Goal: Transaction & Acquisition: Purchase product/service

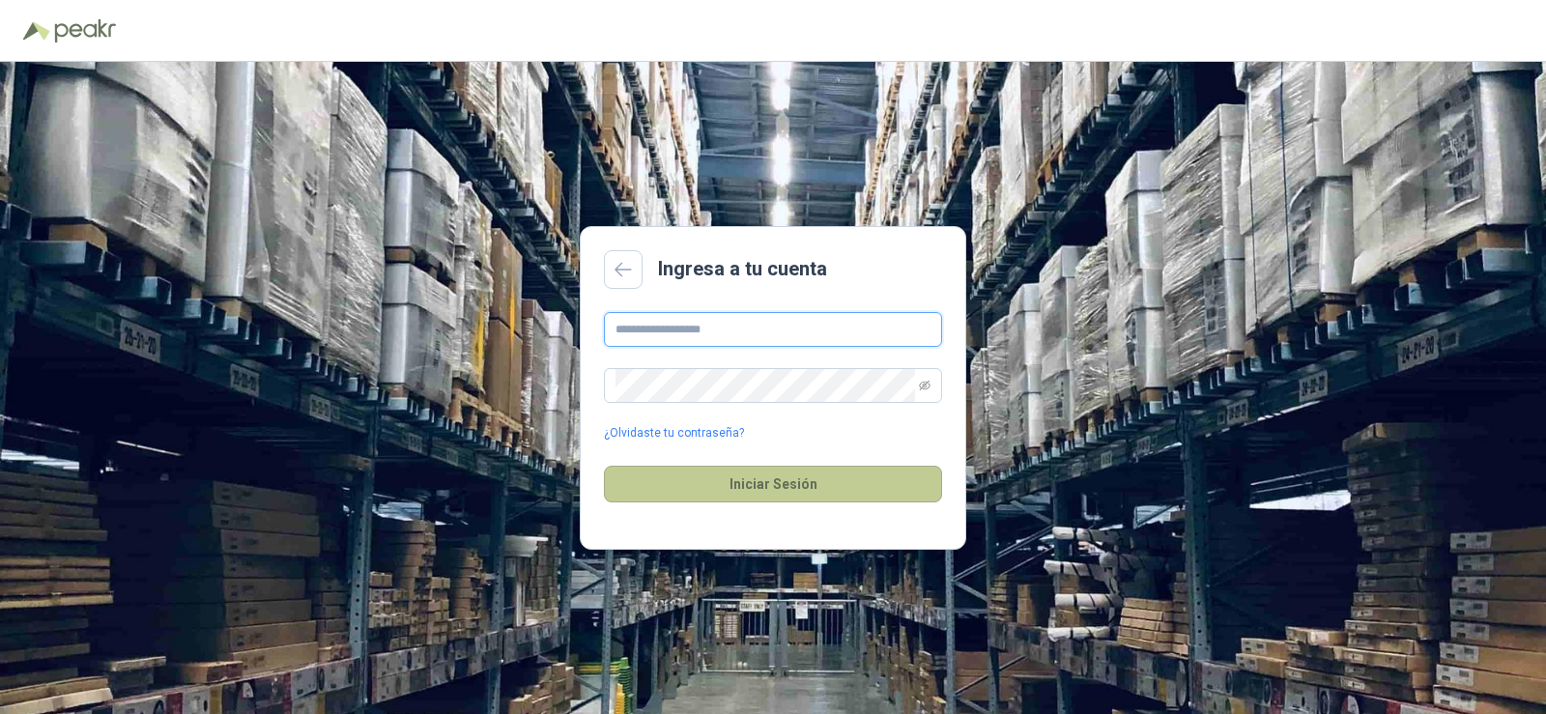
type input "**********"
click at [768, 481] on button "Iniciar Sesión" at bounding box center [773, 484] width 338 height 37
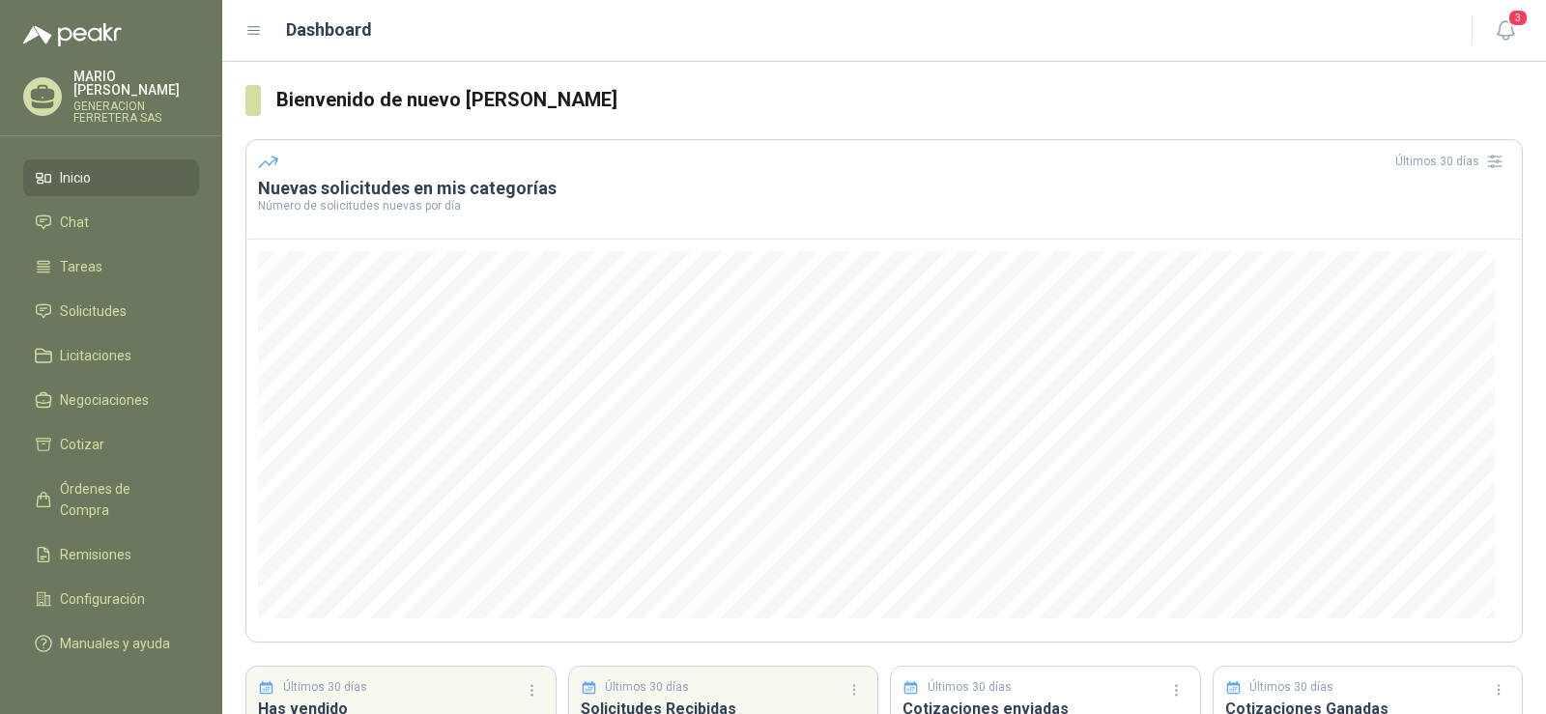
click at [258, 26] on icon at bounding box center [253, 30] width 17 height 17
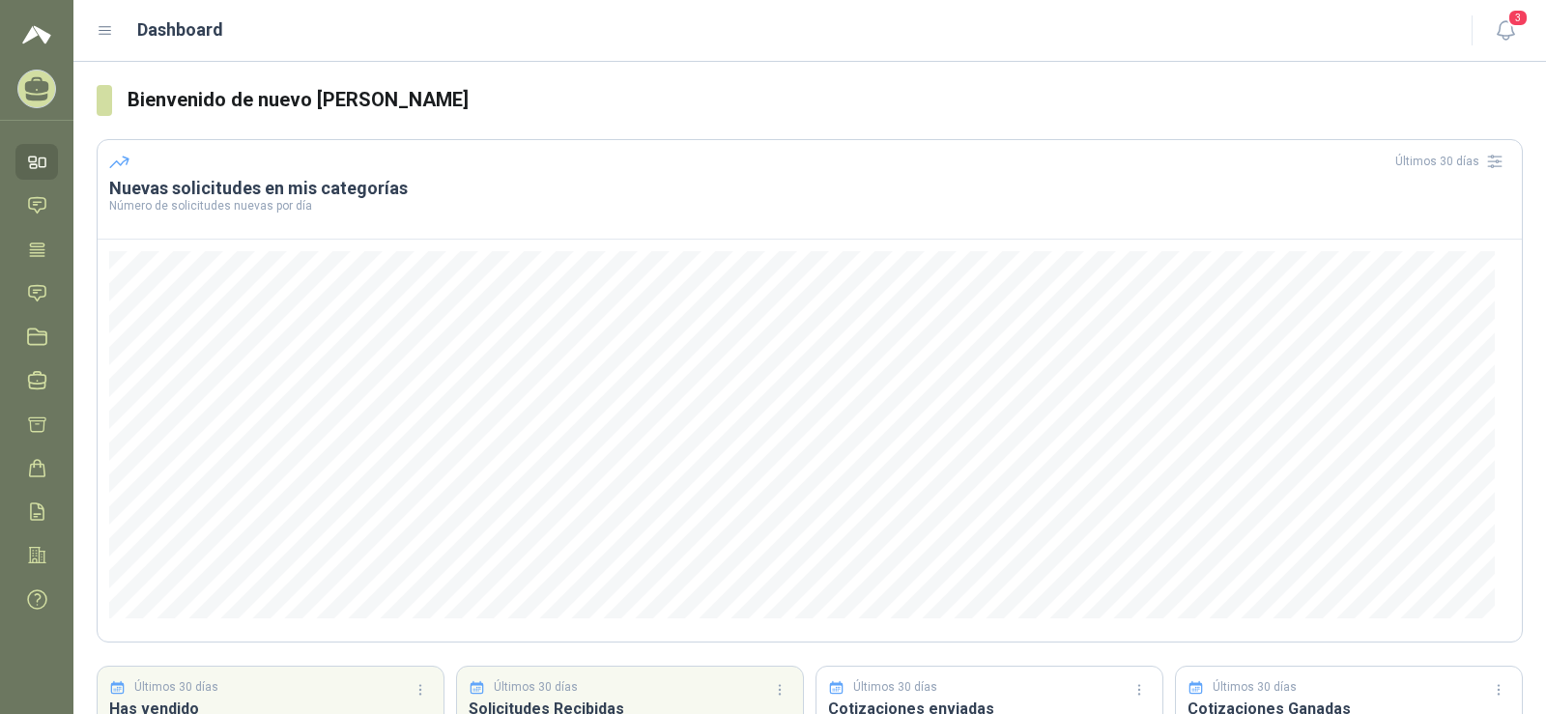
scroll to position [157, 0]
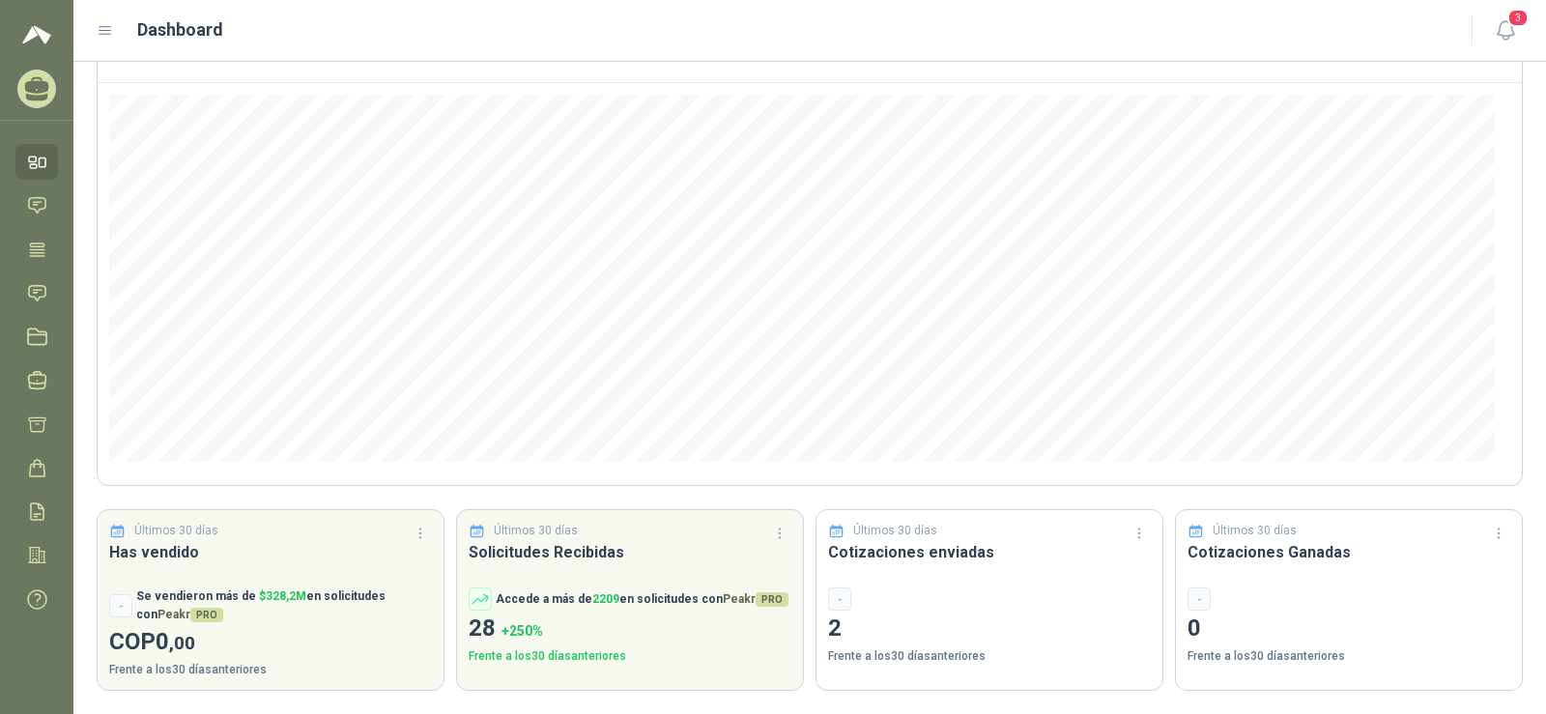
click at [105, 27] on icon at bounding box center [106, 31] width 12 height 8
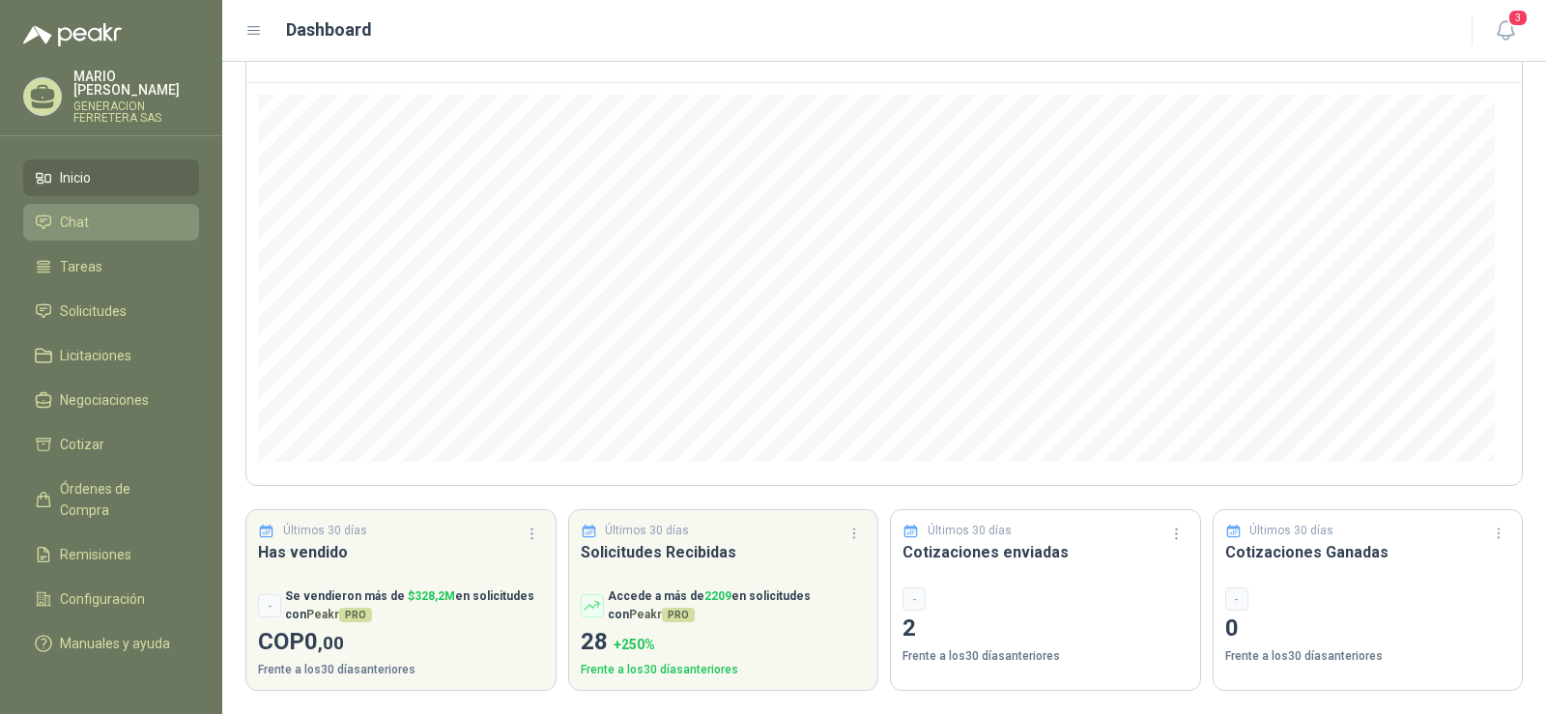
click at [86, 214] on span "Chat" at bounding box center [74, 222] width 29 height 21
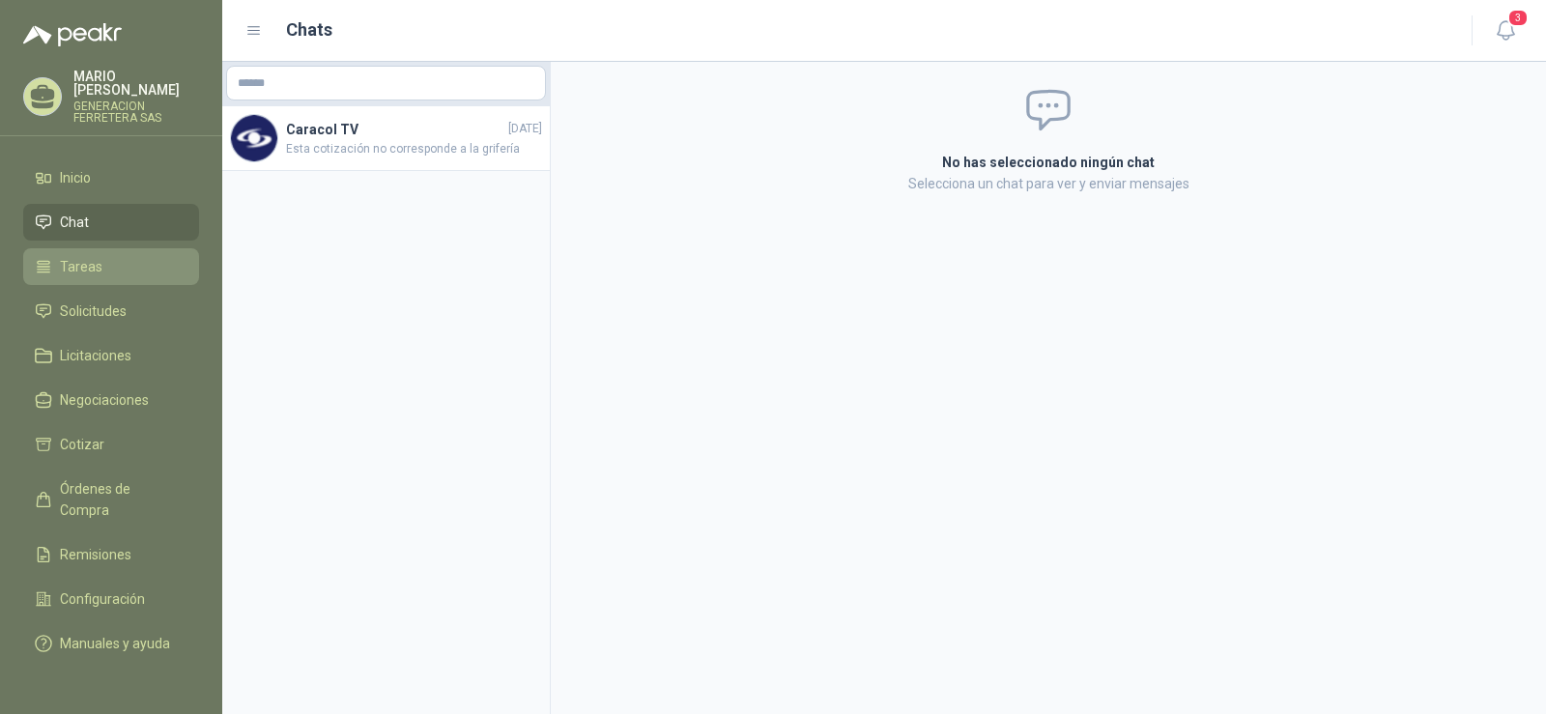
click at [79, 256] on span "Tareas" at bounding box center [81, 266] width 43 height 21
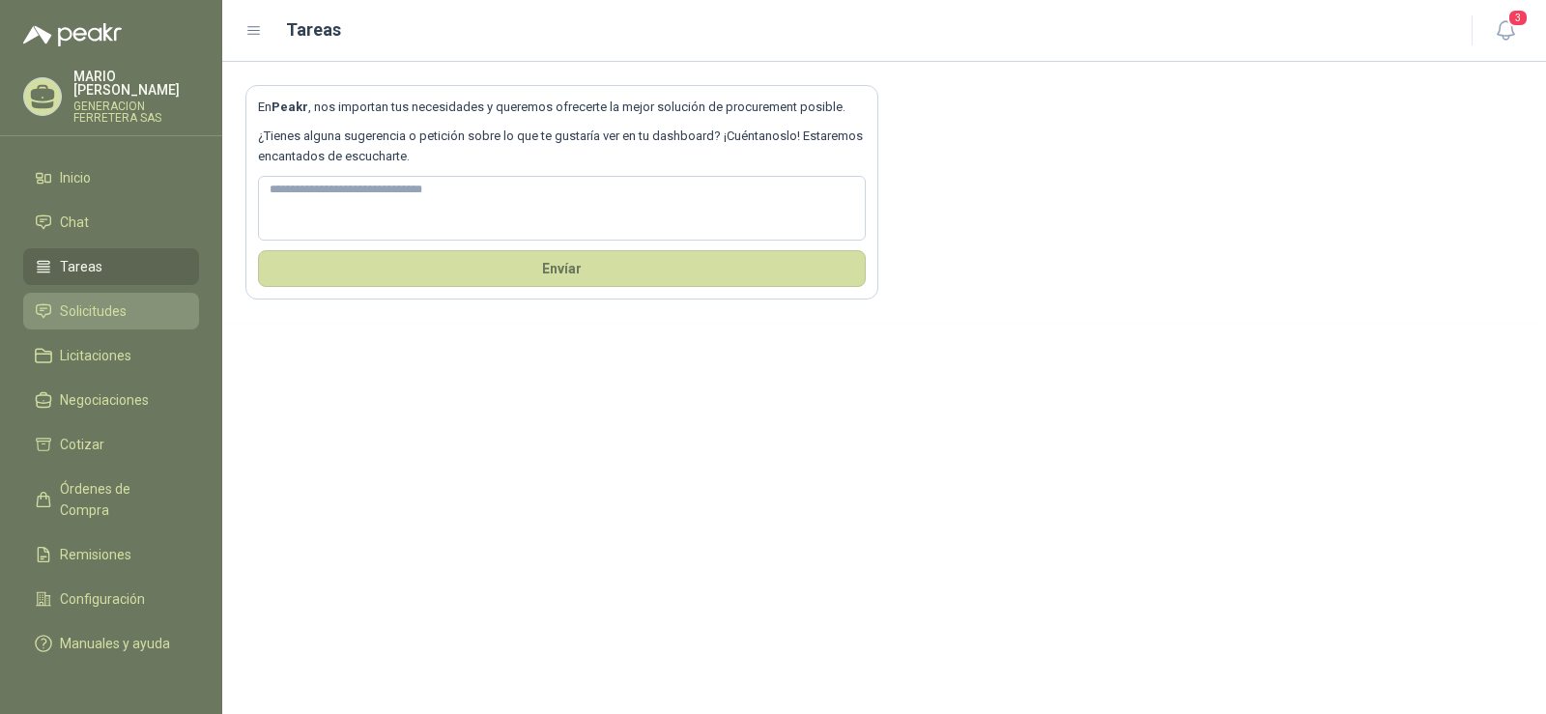
click at [82, 300] on span "Solicitudes" at bounding box center [93, 310] width 67 height 21
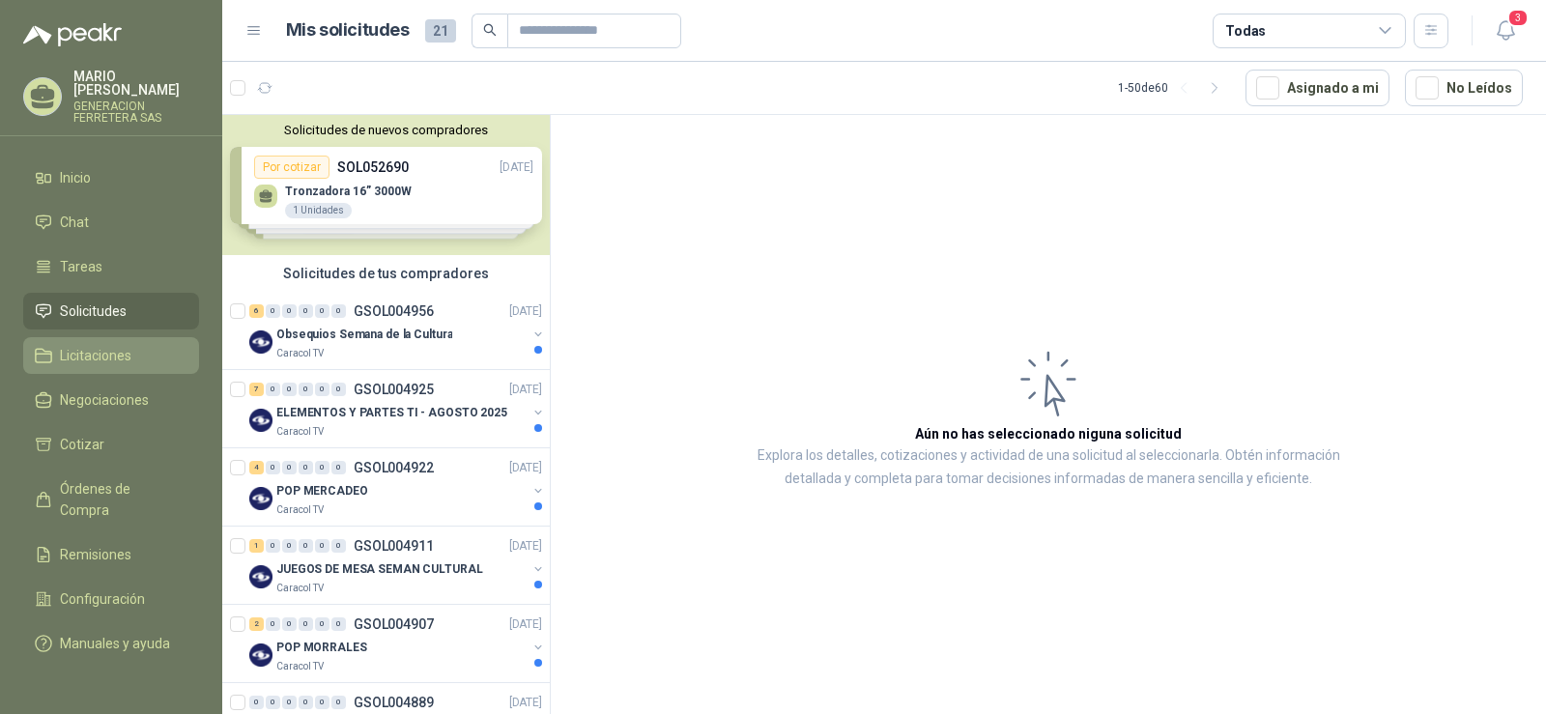
click at [76, 345] on span "Licitaciones" at bounding box center [95, 355] width 71 height 21
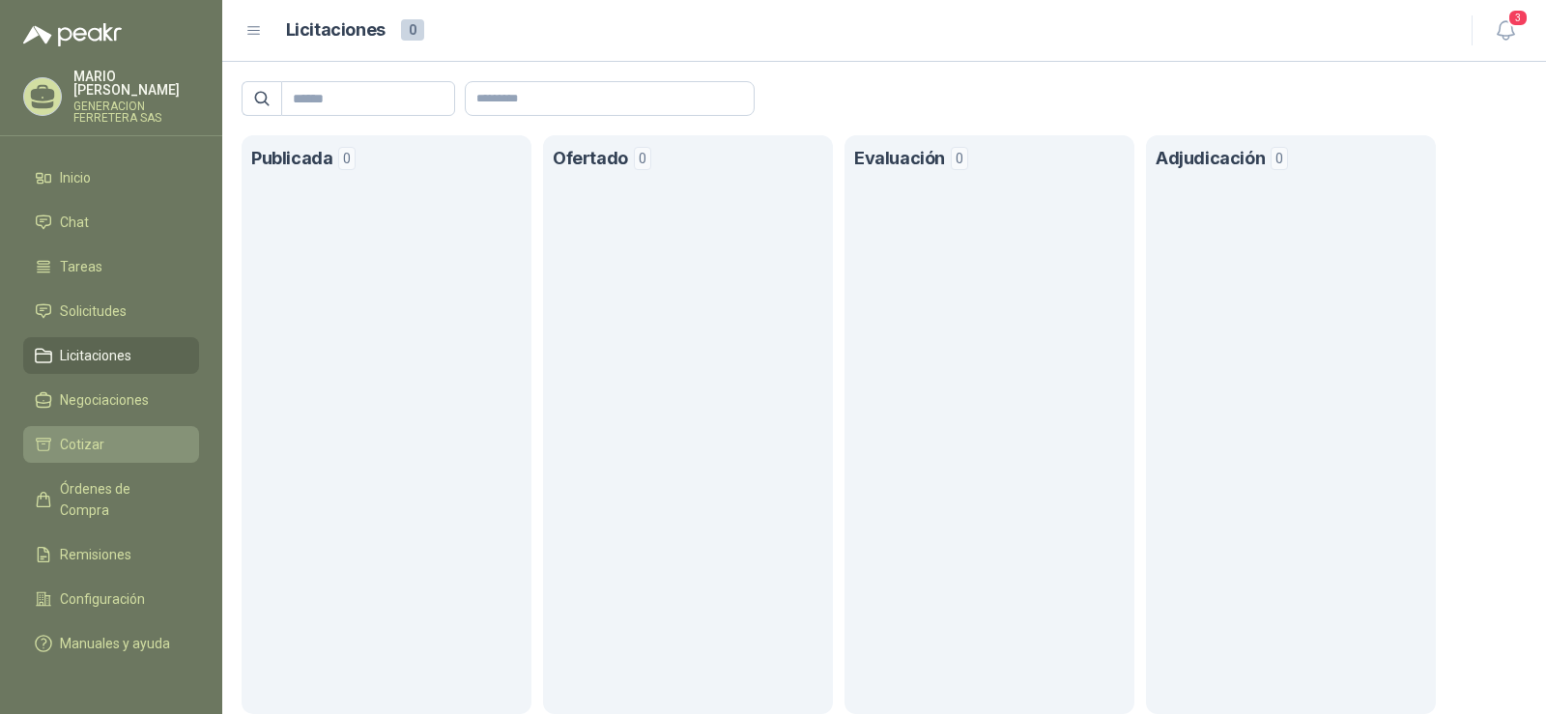
click at [66, 426] on link "Cotizar" at bounding box center [111, 444] width 176 height 37
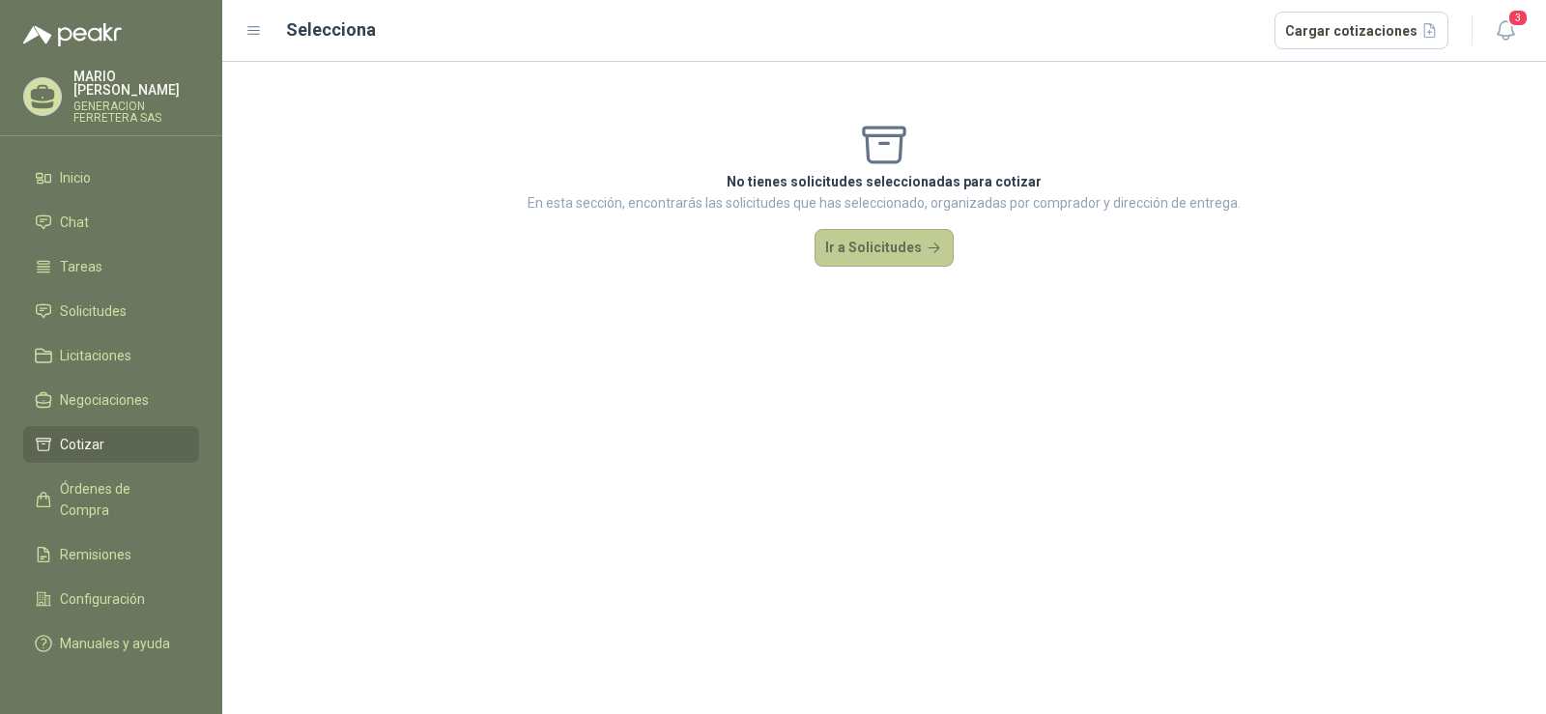
click at [888, 245] on button "Ir a Solicitudes" at bounding box center [884, 248] width 139 height 39
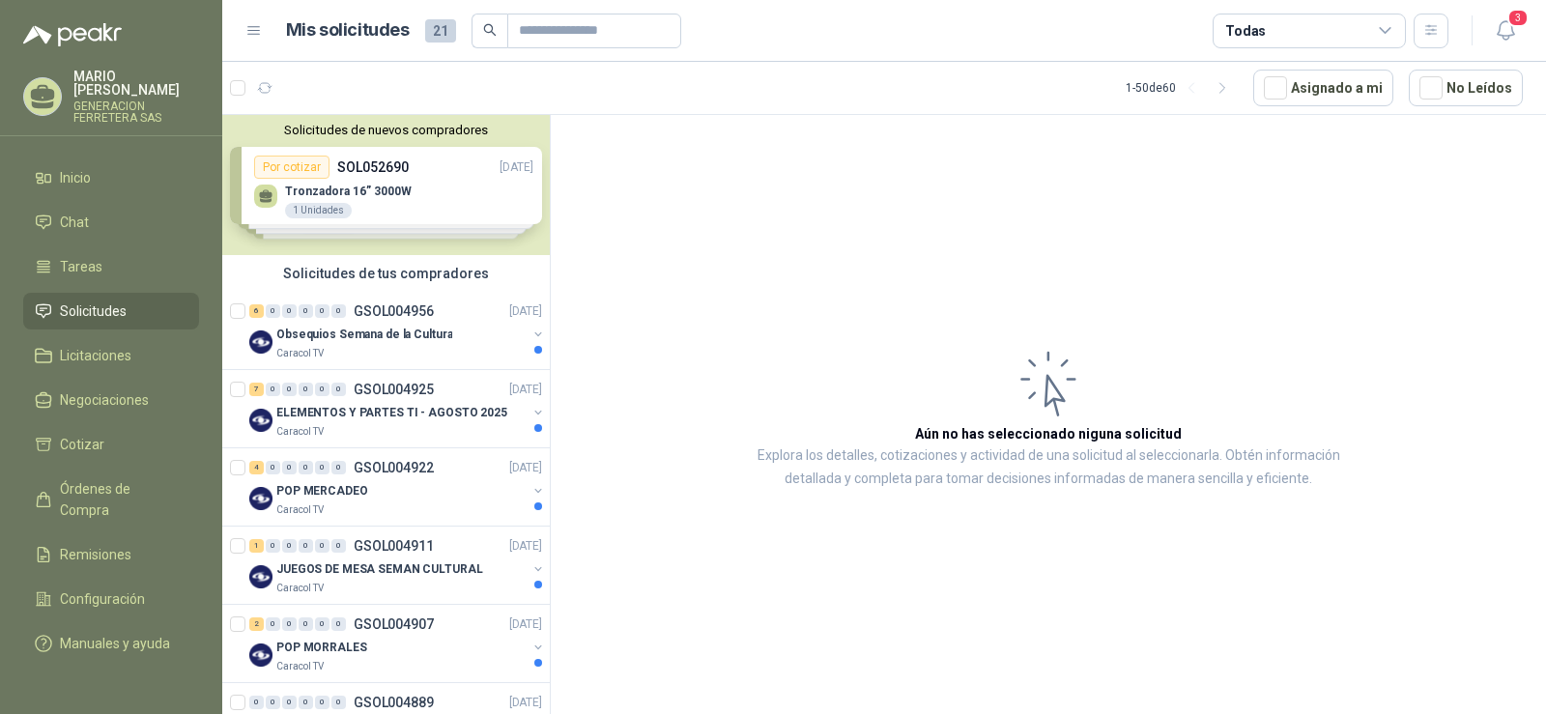
click at [293, 169] on div "Solicitudes de nuevos compradores Por cotizar SOL052690 20/08/25 Tronzadora 16”…" at bounding box center [386, 185] width 328 height 140
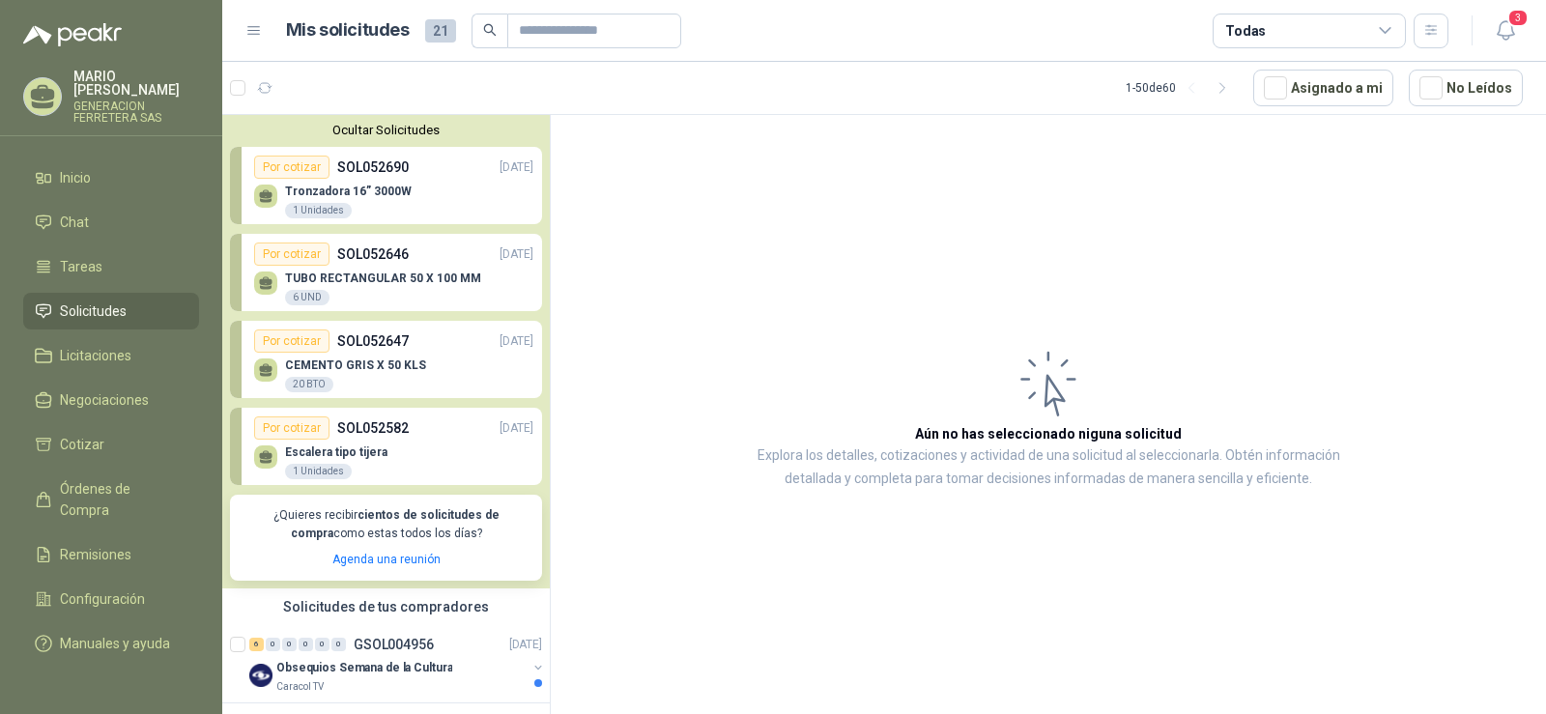
click at [301, 428] on div "Por cotizar" at bounding box center [291, 427] width 75 height 23
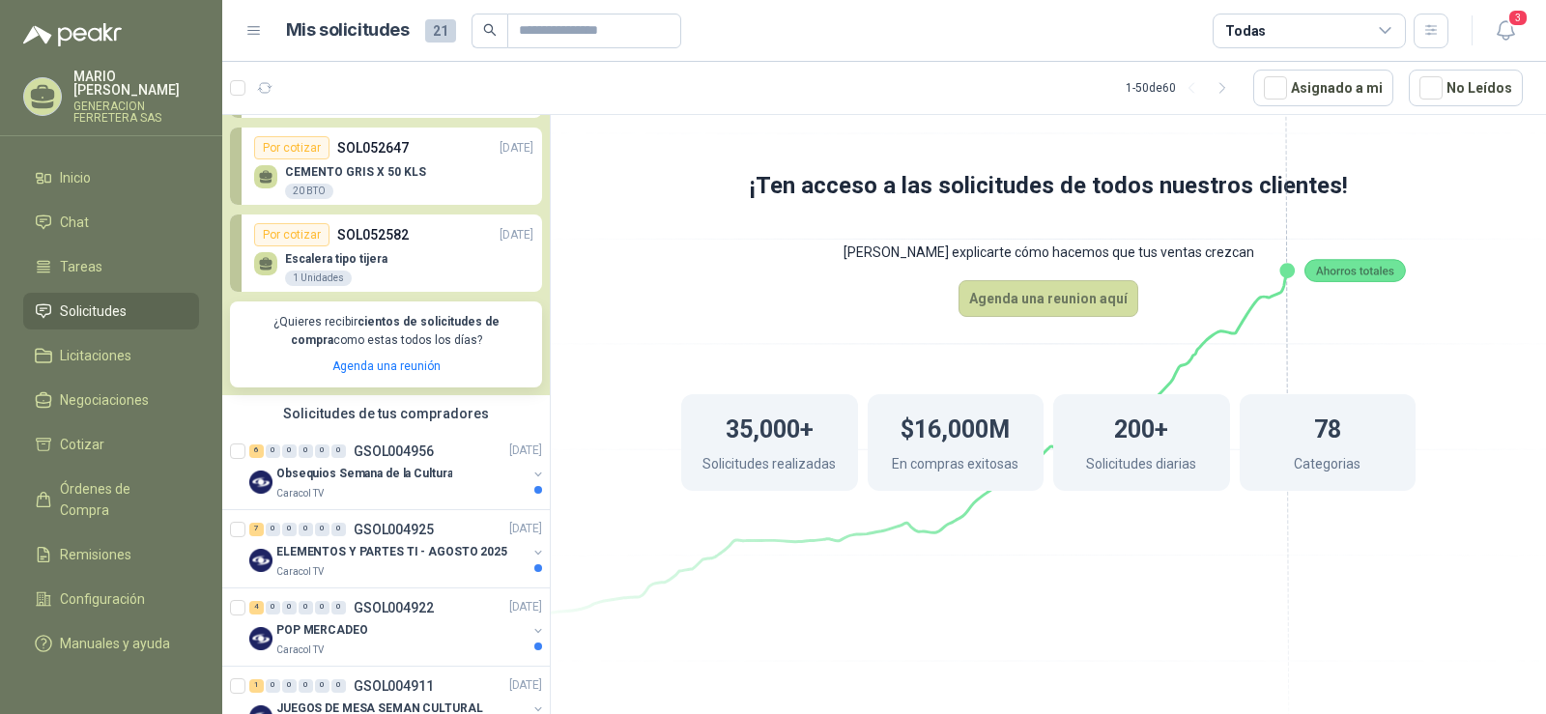
scroll to position [386, 0]
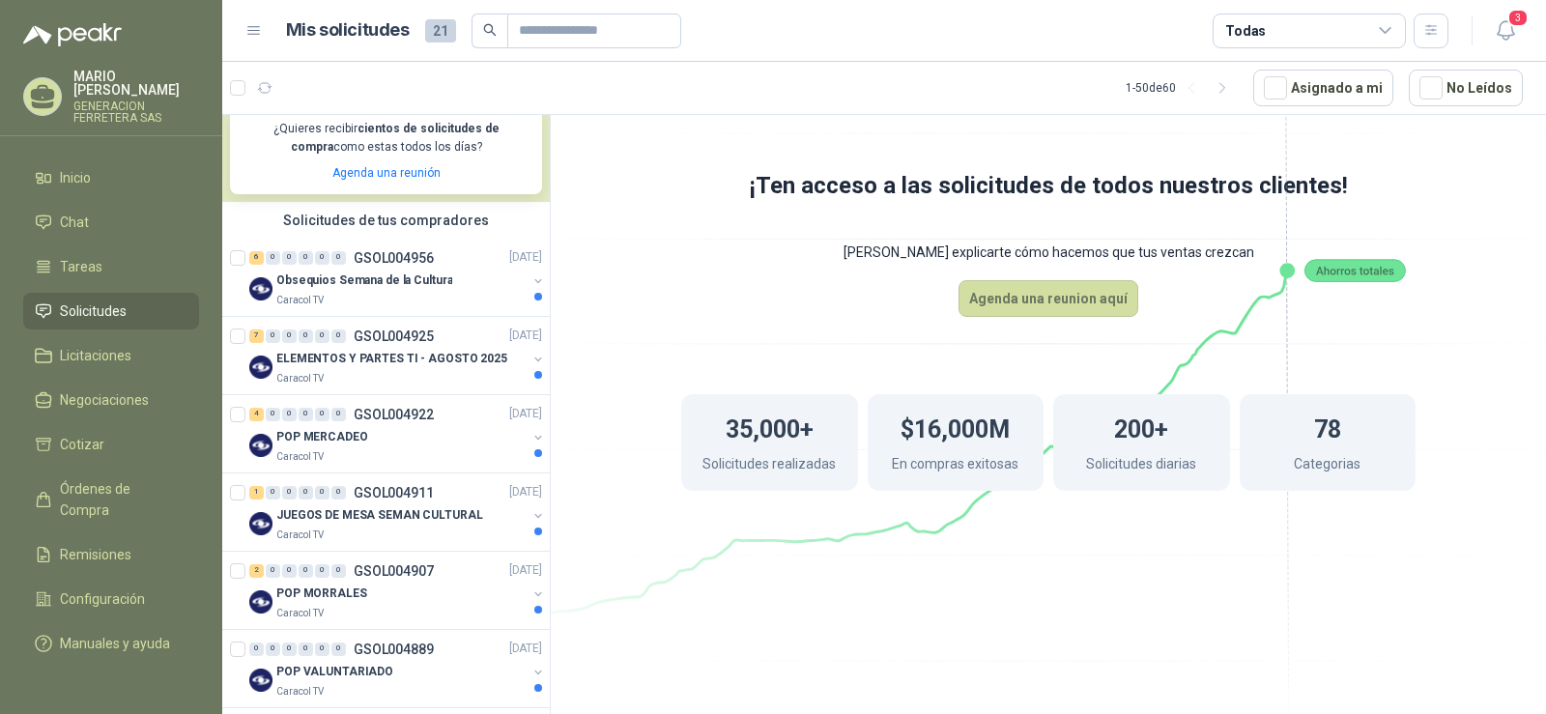
click at [104, 100] on p "GENERACION FERRETERA SAS" at bounding box center [136, 111] width 126 height 23
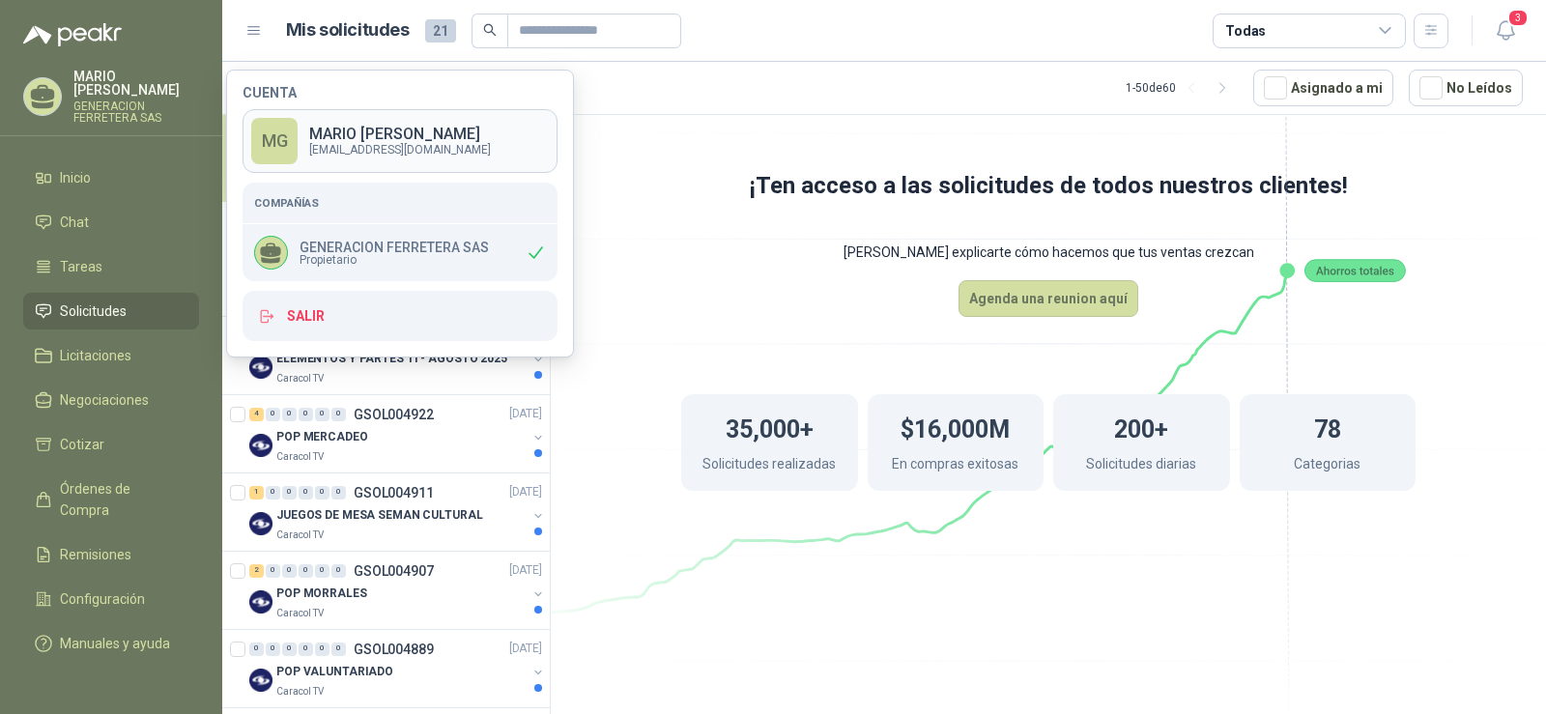
click at [358, 151] on p "generacionferretera@gmail.com" at bounding box center [400, 150] width 182 height 12
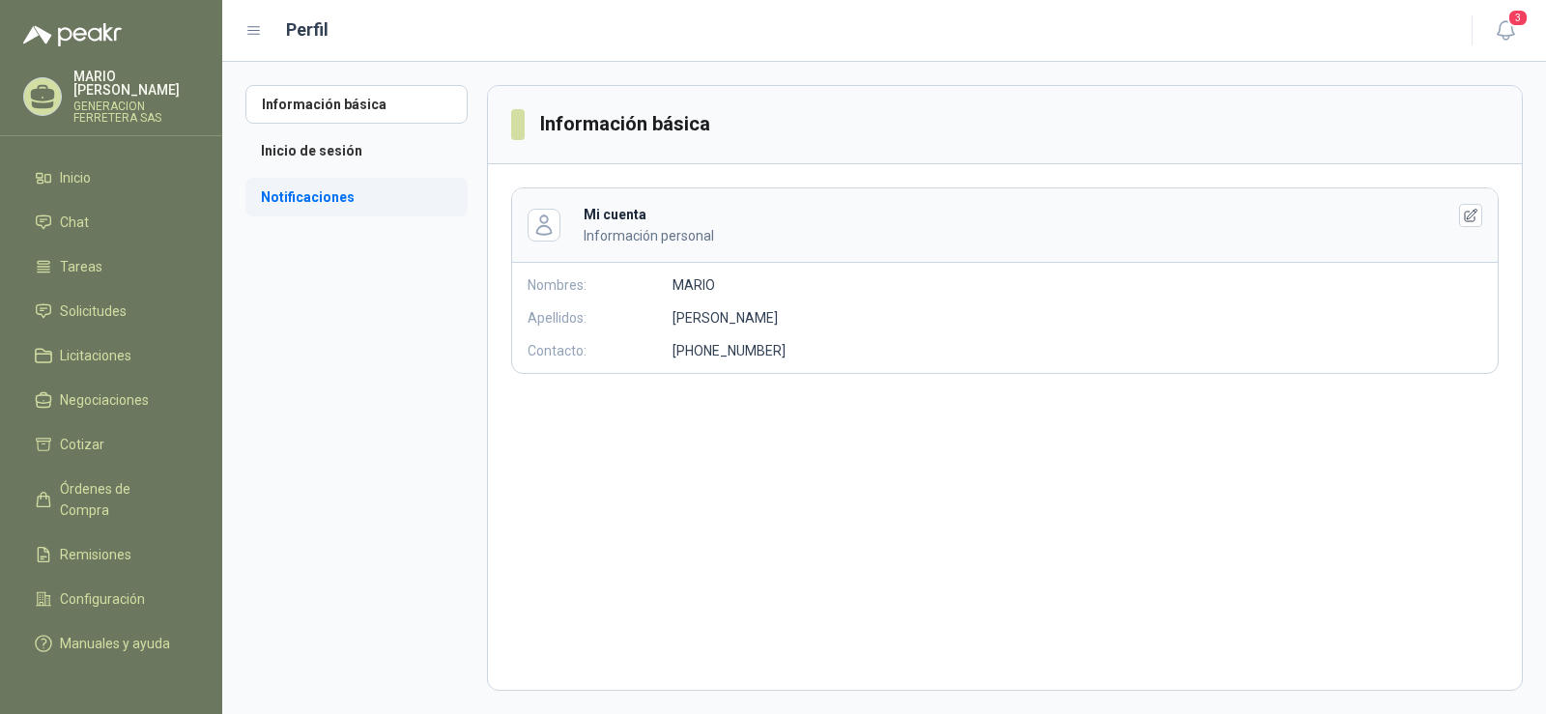
click at [323, 203] on li "Notificaciones" at bounding box center [356, 197] width 222 height 39
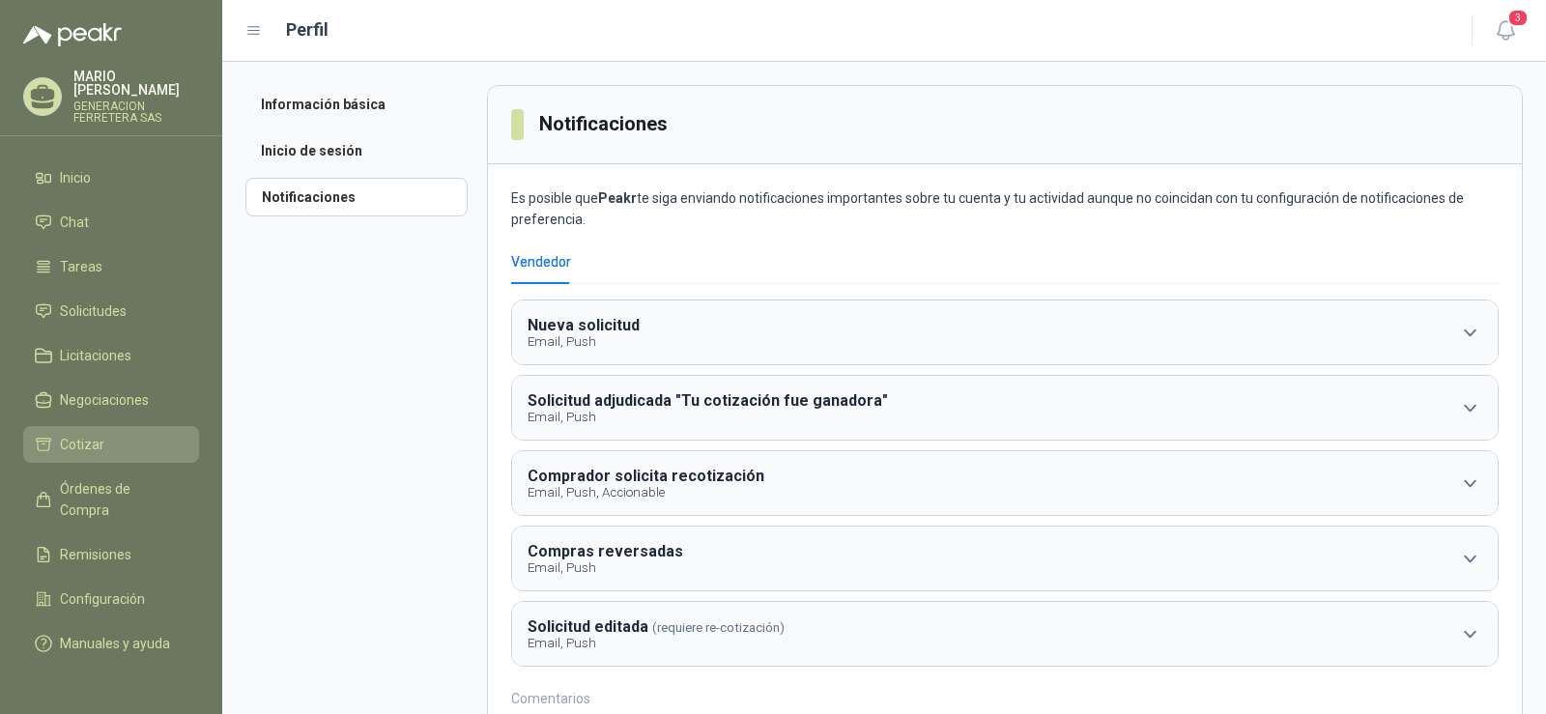
click at [86, 434] on span "Cotizar" at bounding box center [82, 444] width 44 height 21
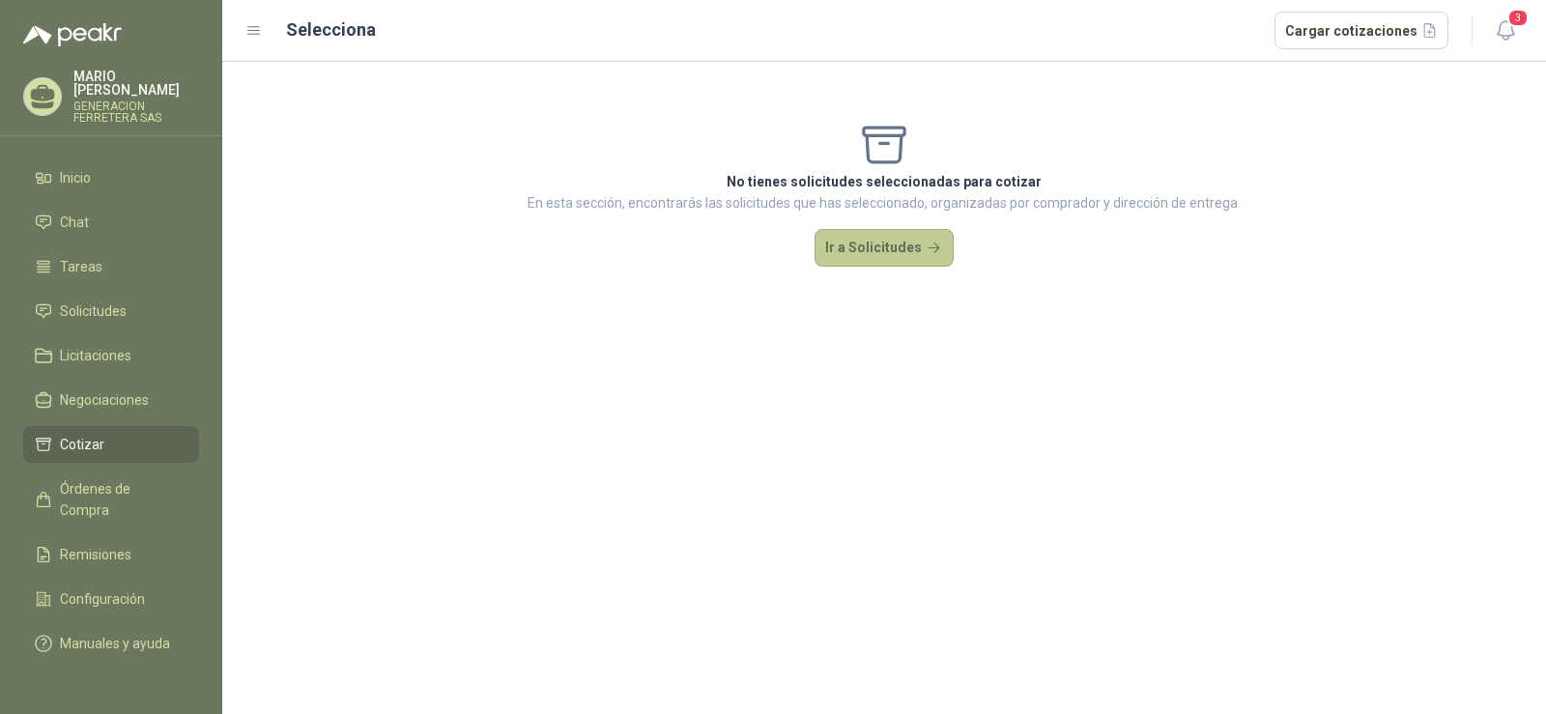
click at [885, 243] on button "Ir a Solicitudes" at bounding box center [884, 248] width 139 height 39
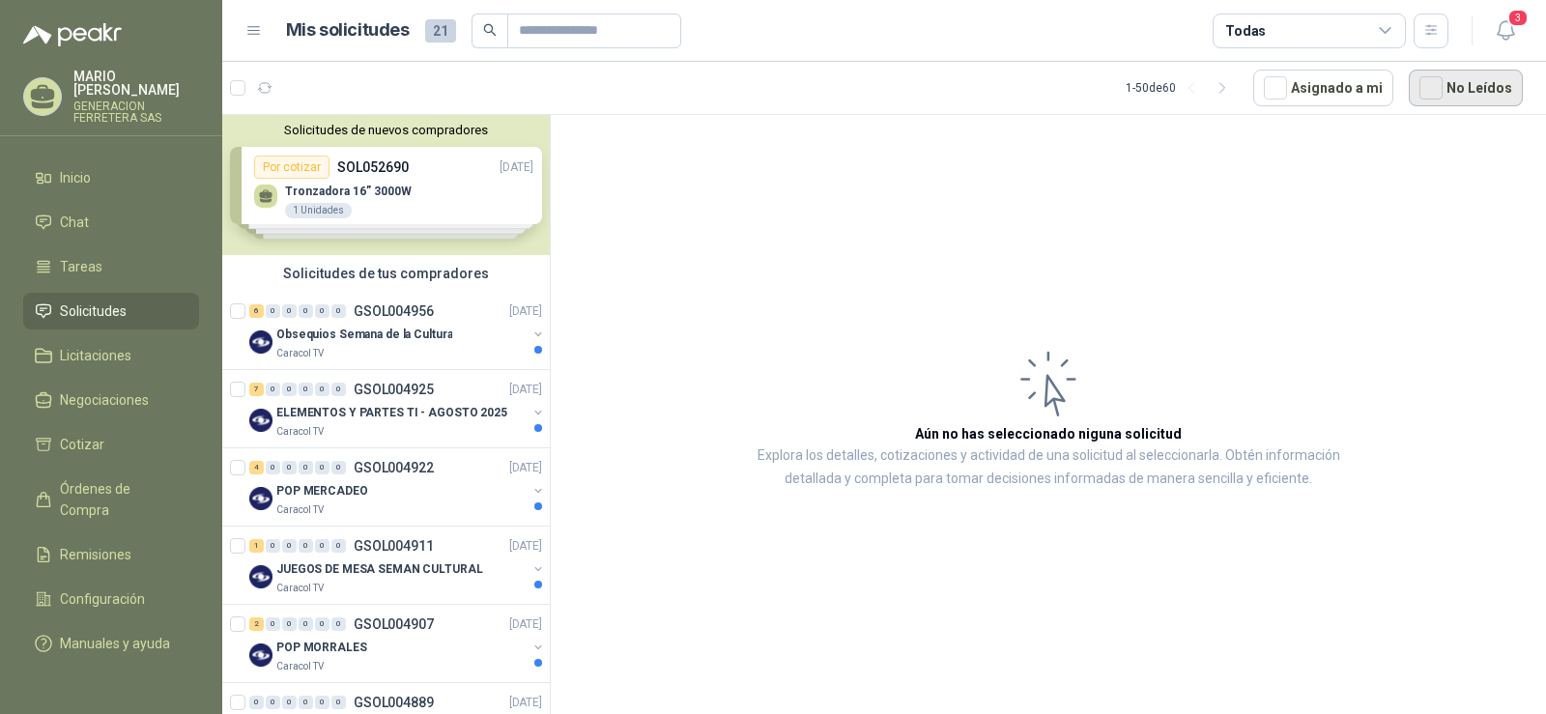
click at [1470, 81] on button "No Leídos" at bounding box center [1466, 88] width 114 height 37
click at [371, 166] on div "Solicitudes de nuevos compradores Por cotizar SOL052690 20/08/25 Tronzadora 16”…" at bounding box center [386, 185] width 328 height 140
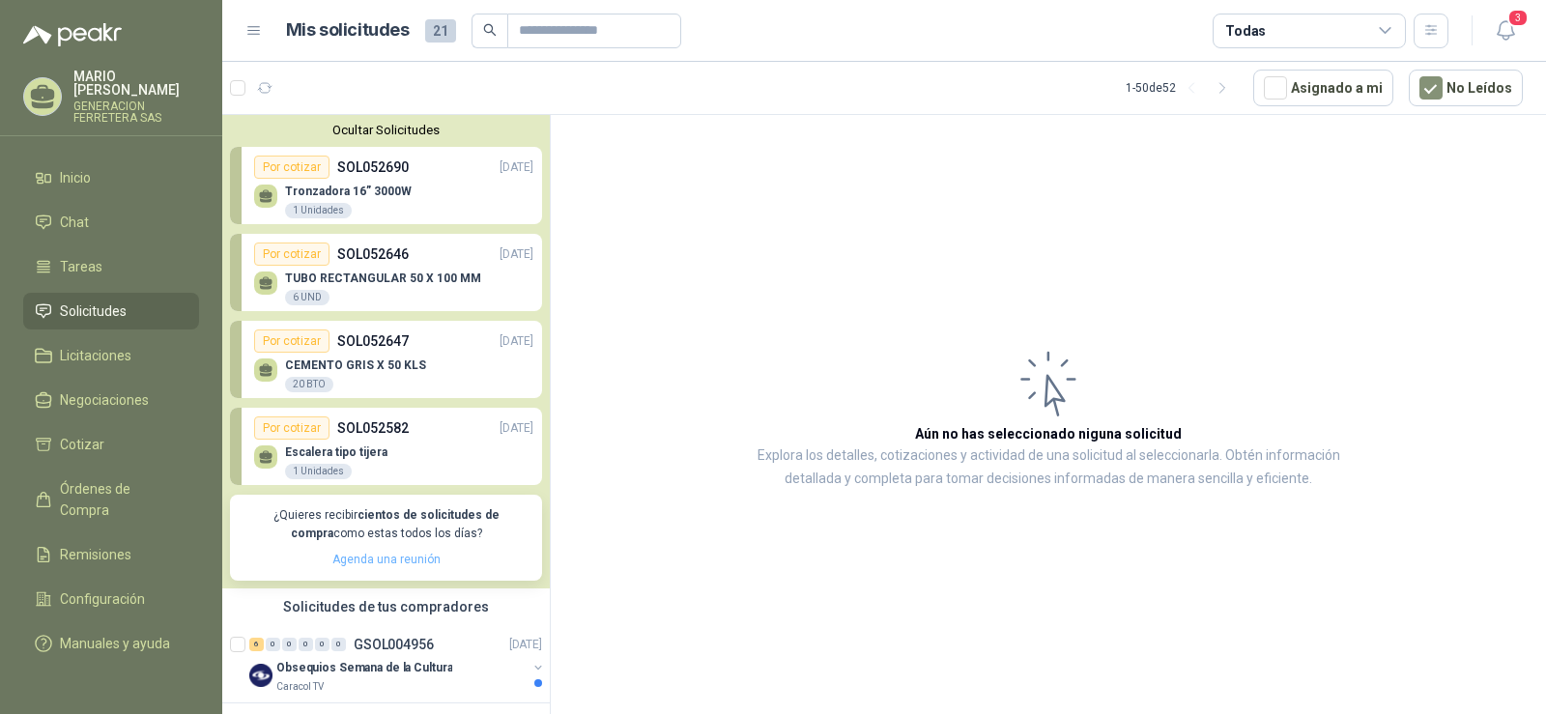
click at [372, 560] on link "Agenda una reunión" at bounding box center [386, 560] width 108 height 14
click at [161, 478] on span "Órdenes de Compra" at bounding box center [120, 499] width 121 height 43
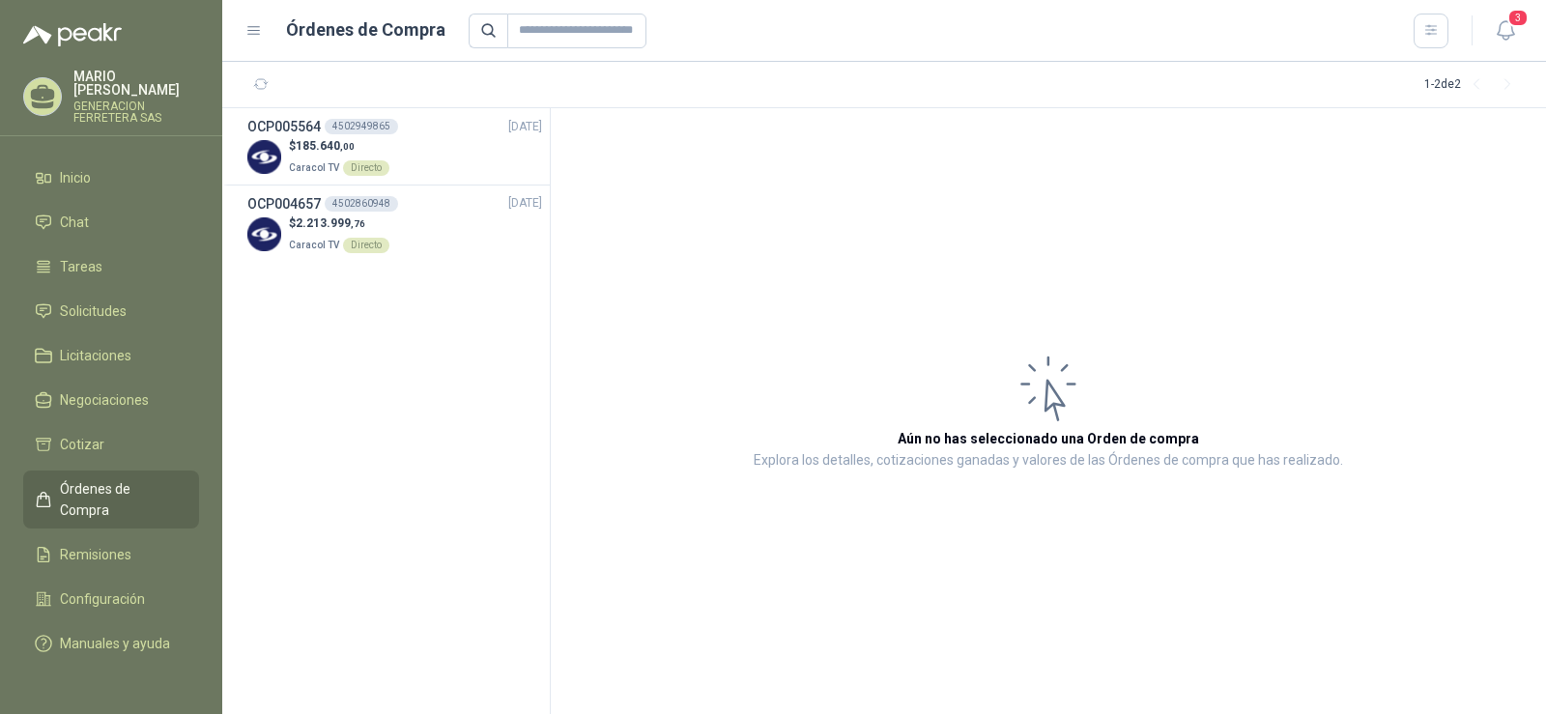
click at [252, 34] on icon at bounding box center [254, 31] width 12 height 8
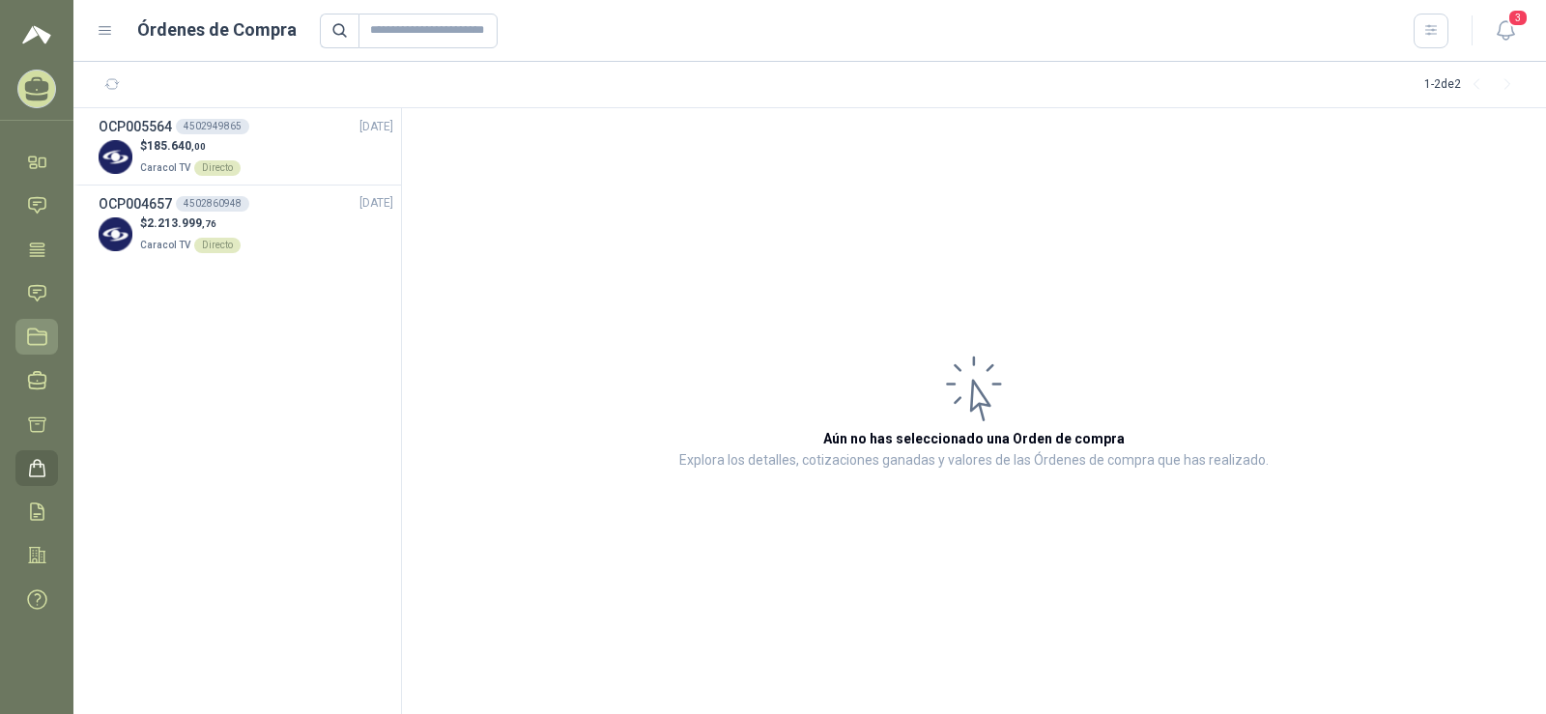
click at [34, 340] on icon at bounding box center [37, 337] width 20 height 20
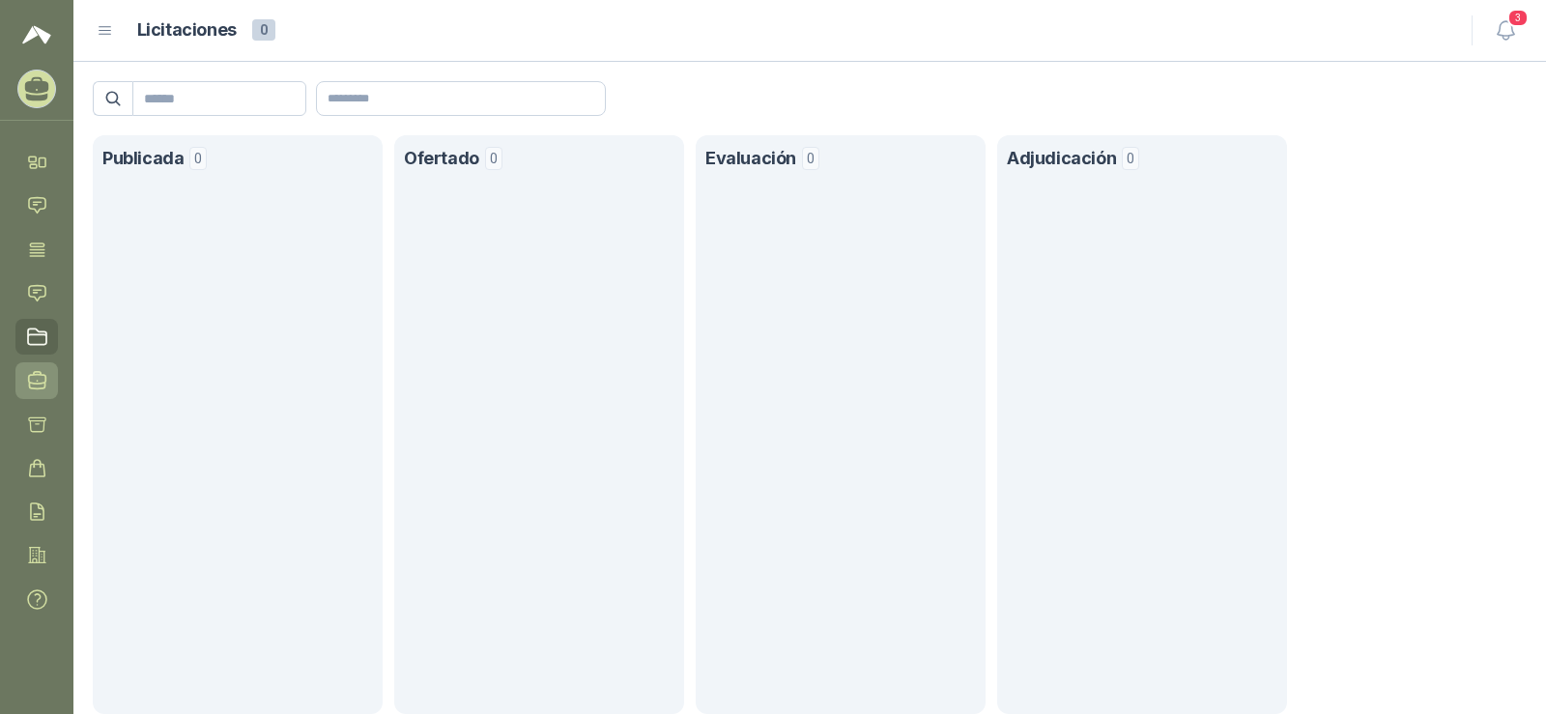
click at [31, 376] on icon at bounding box center [37, 380] width 17 height 17
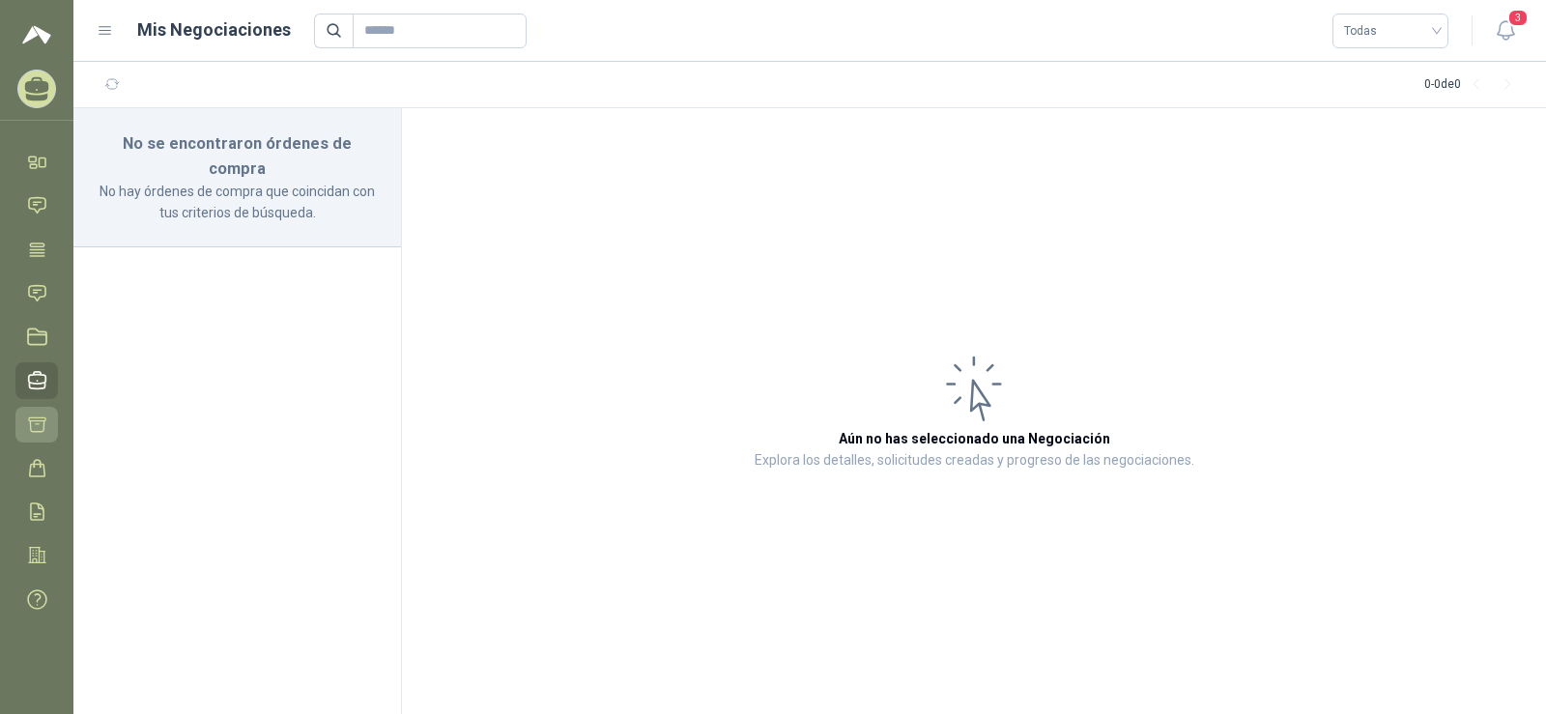
click at [35, 429] on icon at bounding box center [37, 424] width 20 height 20
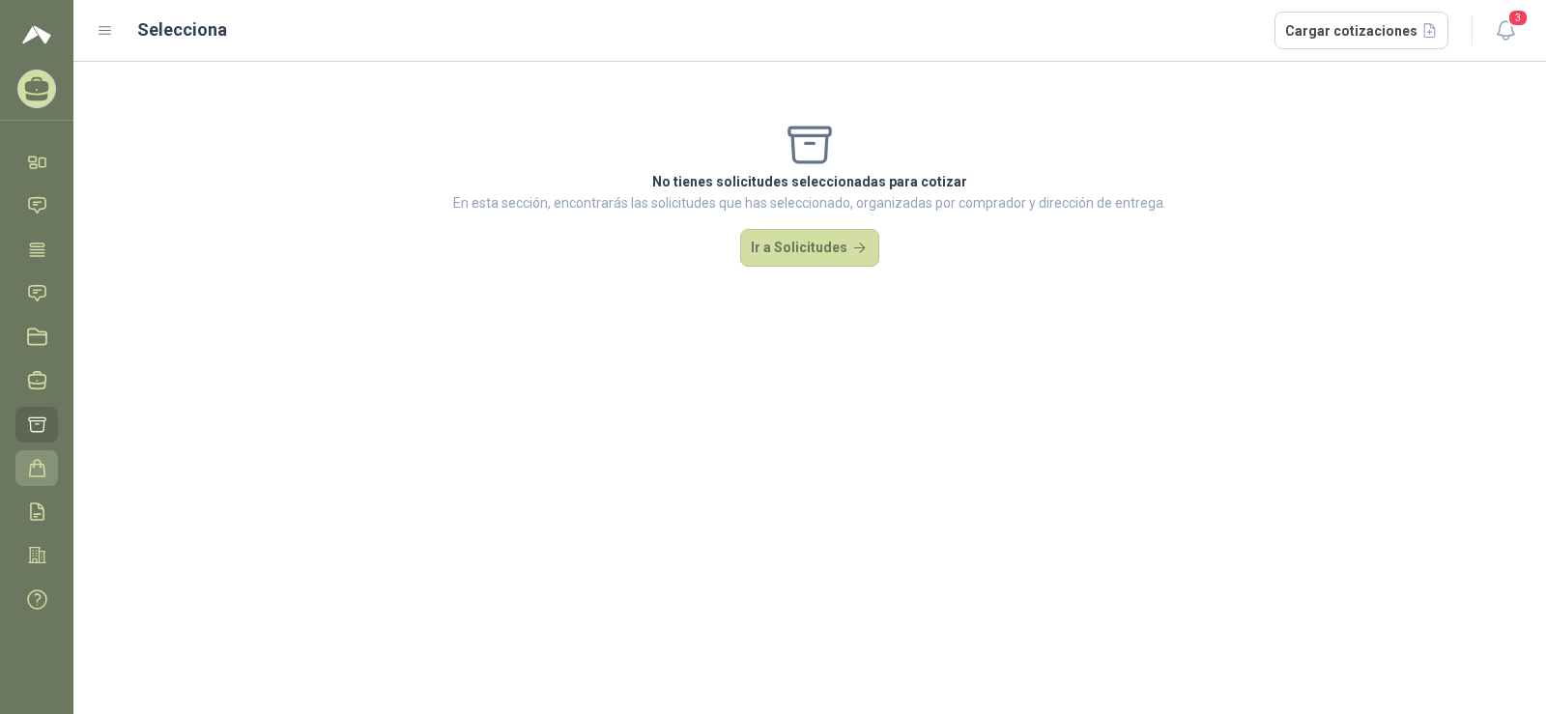
click at [42, 472] on icon at bounding box center [37, 468] width 20 height 20
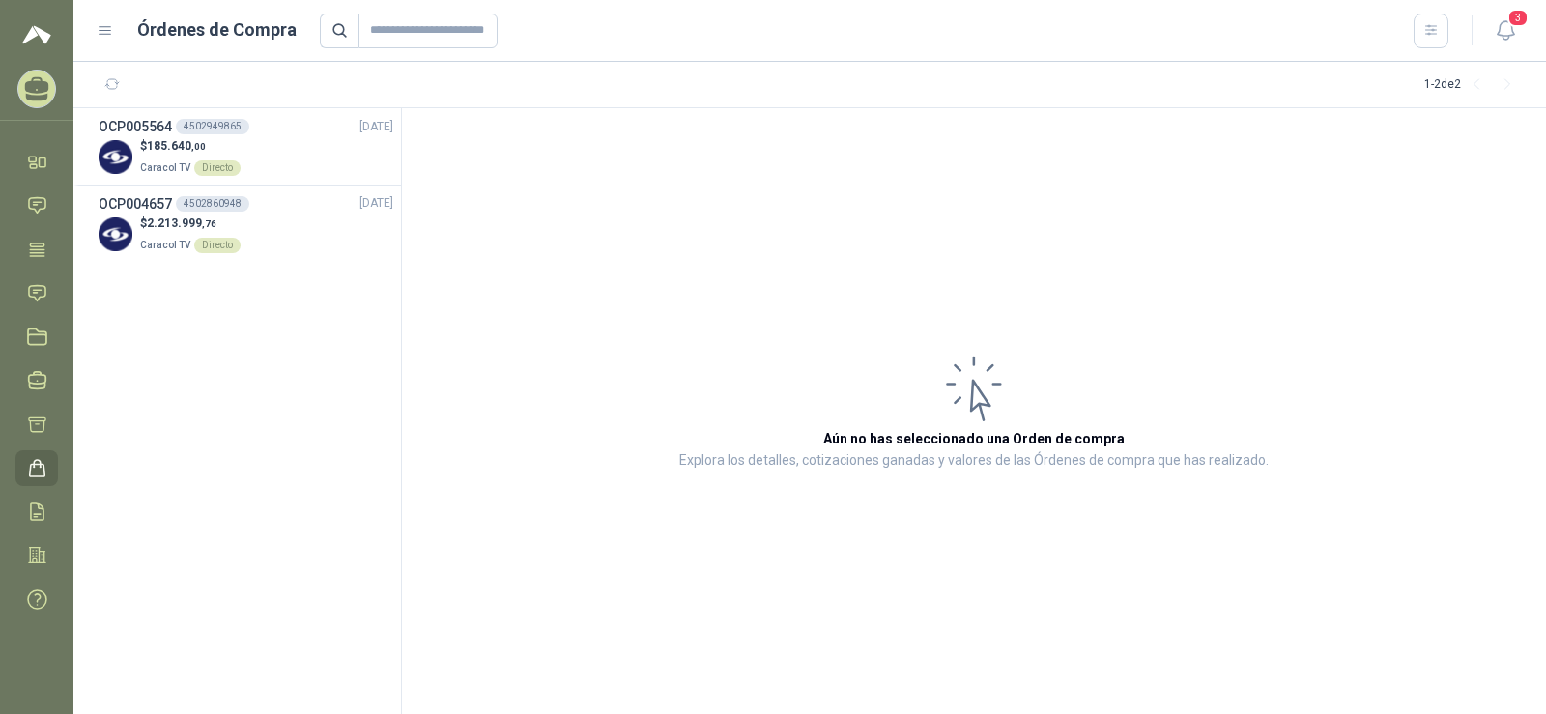
click at [104, 37] on icon at bounding box center [105, 30] width 17 height 17
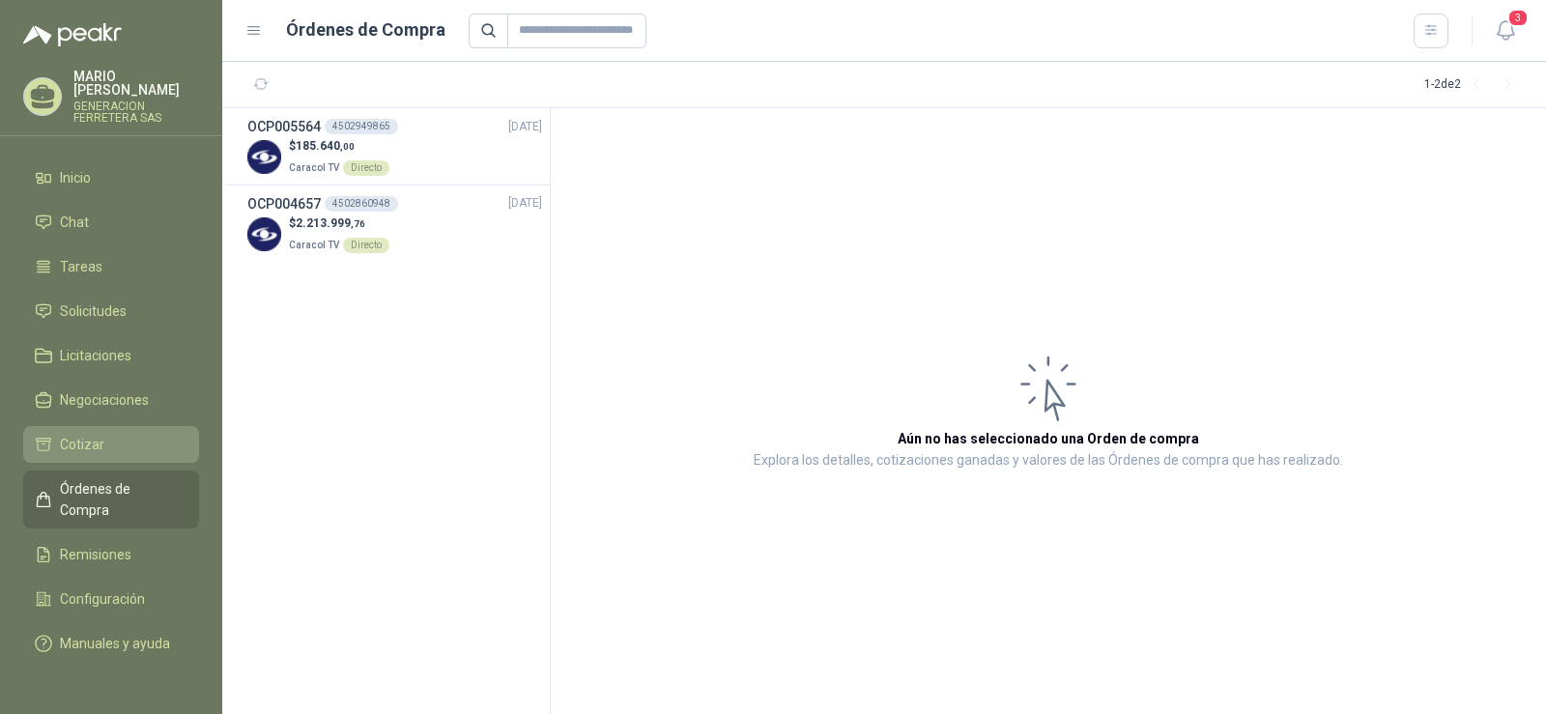
click at [72, 434] on span "Cotizar" at bounding box center [82, 444] width 44 height 21
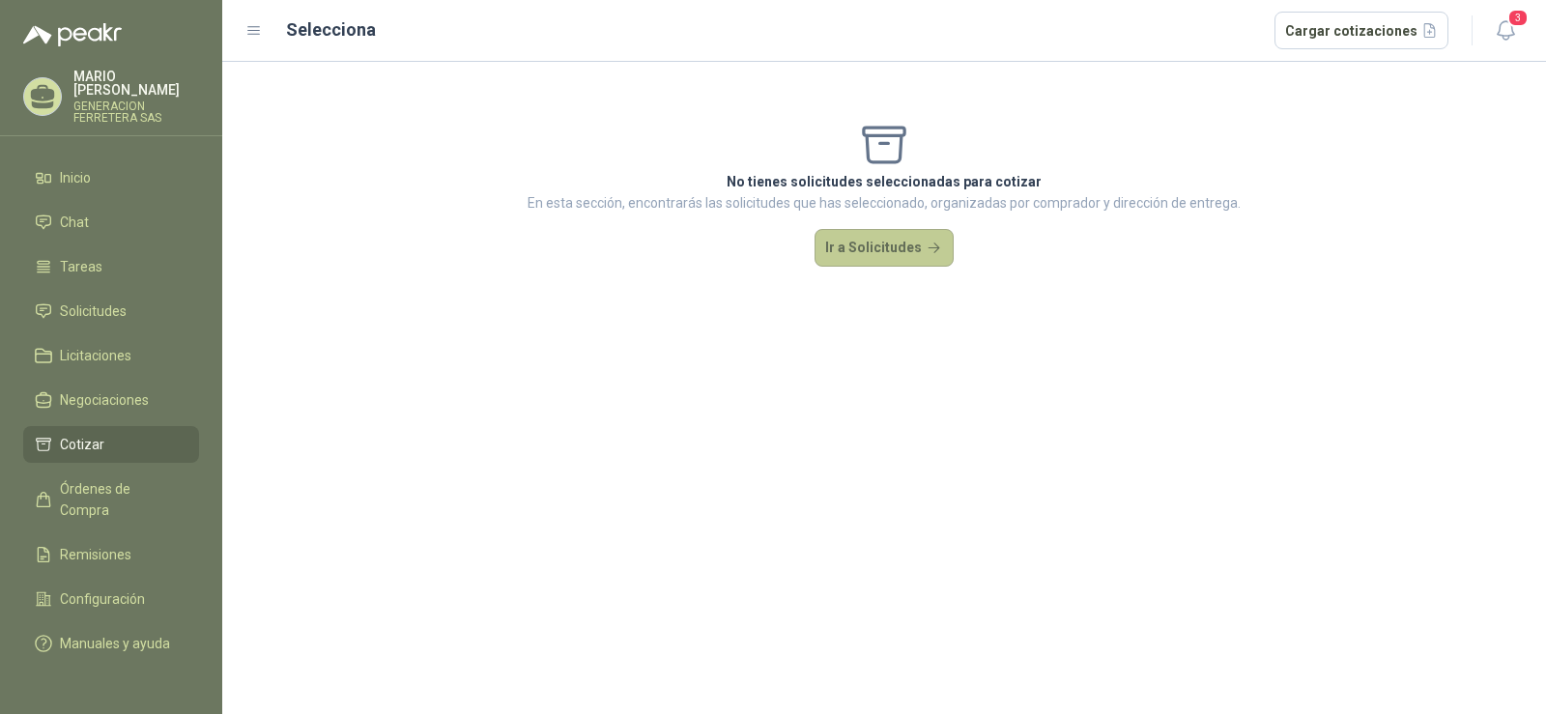
click at [904, 251] on button "Ir a Solicitudes" at bounding box center [884, 248] width 139 height 39
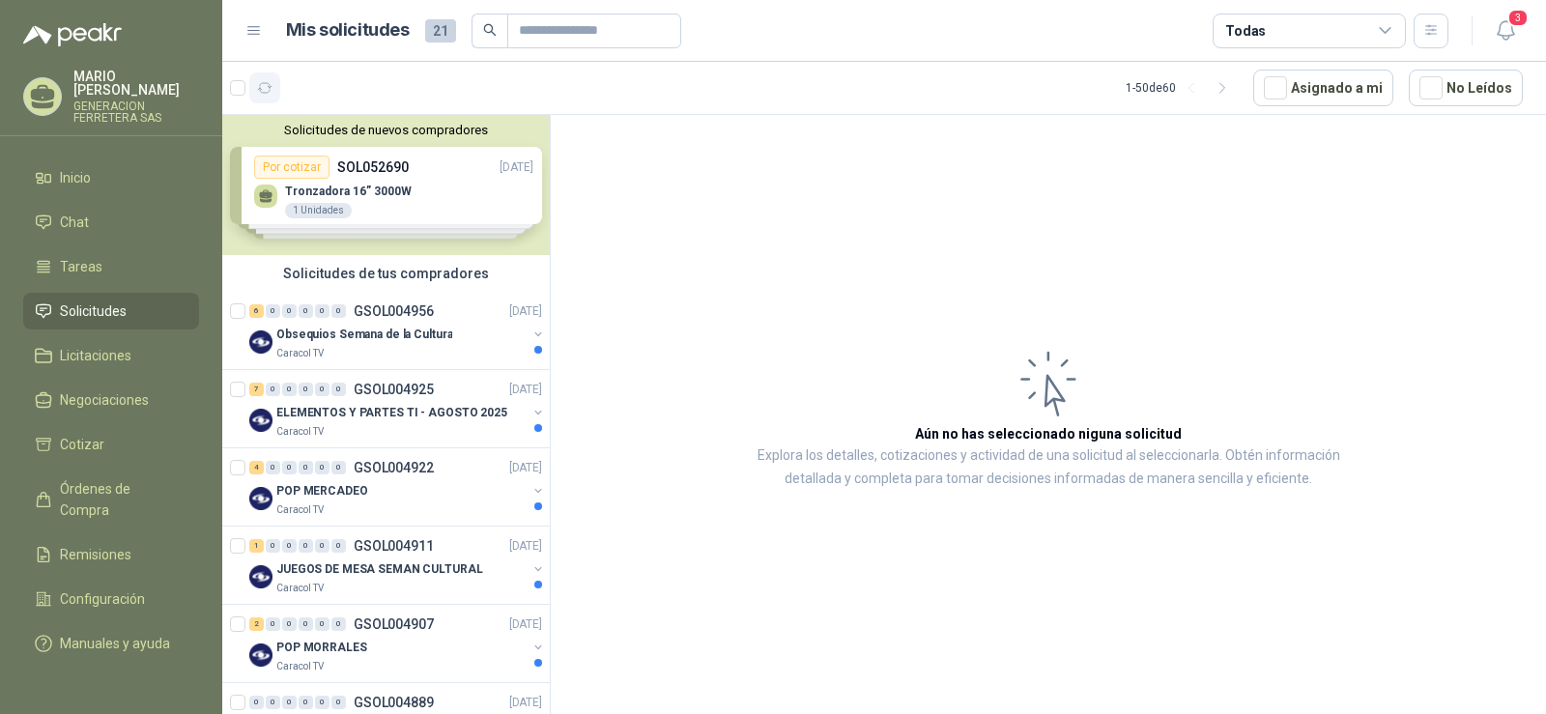
click at [262, 87] on icon "button" at bounding box center [265, 88] width 16 height 16
click at [643, 26] on input "text" at bounding box center [586, 30] width 135 height 33
type input "*******"
click at [494, 31] on icon "search" at bounding box center [490, 30] width 14 height 14
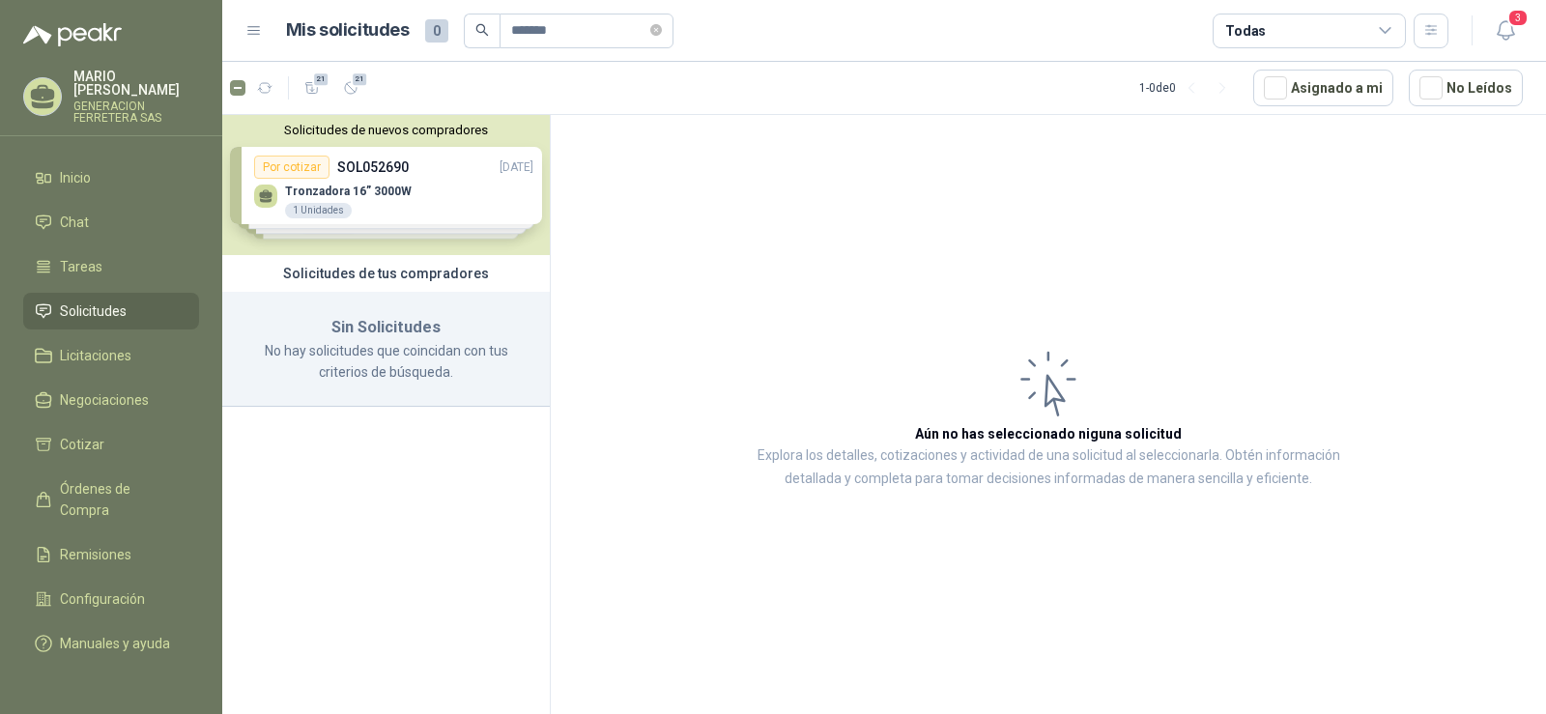
click at [259, 38] on icon at bounding box center [253, 30] width 17 height 17
